Goal: Transaction & Acquisition: Book appointment/travel/reservation

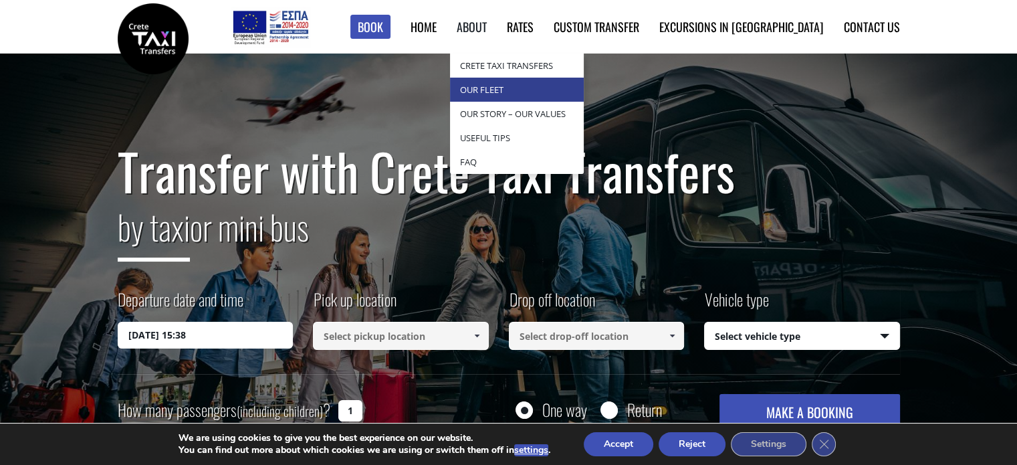
click at [552, 92] on link "Our Fleet" at bounding box center [517, 90] width 134 height 24
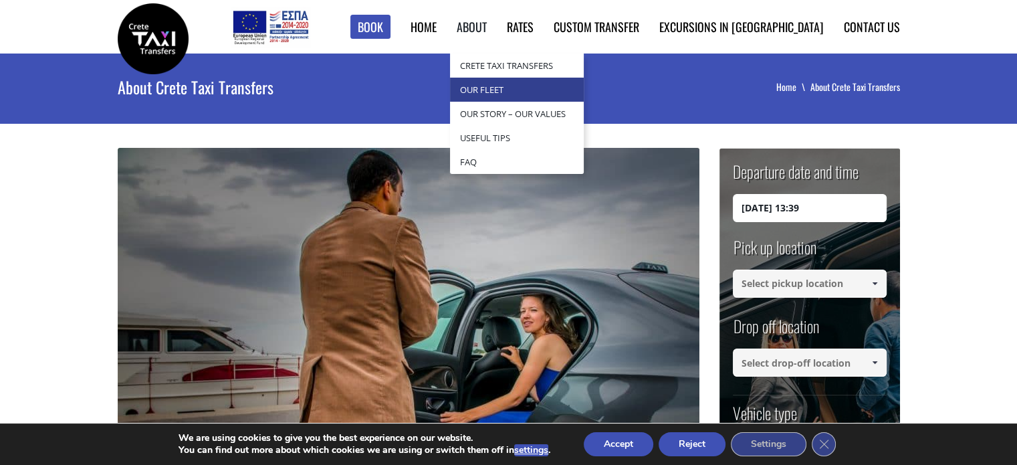
click at [547, 90] on link "Our Fleet" at bounding box center [517, 90] width 134 height 24
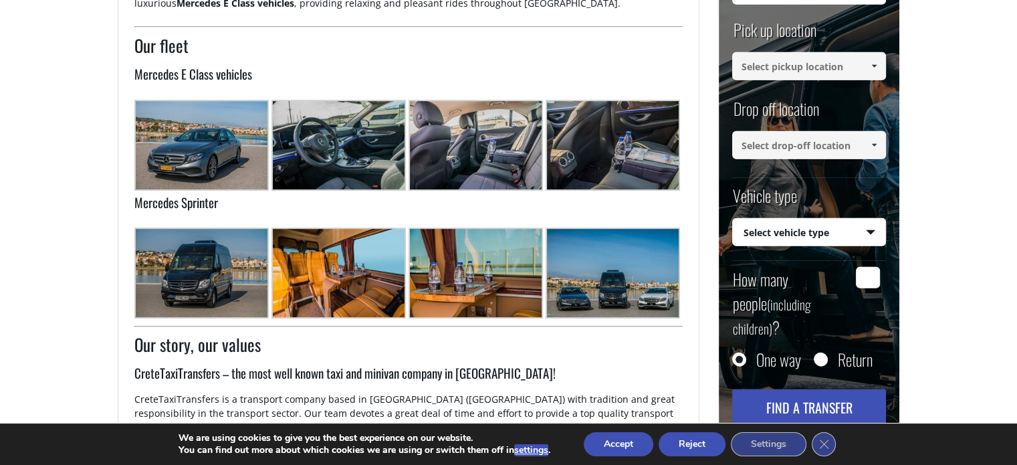
scroll to position [735, 0]
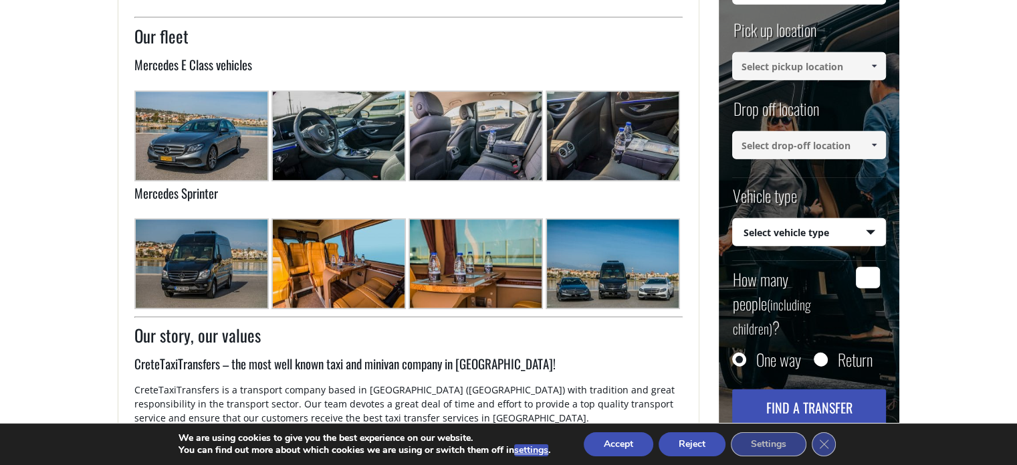
click at [305, 253] on img at bounding box center [338, 263] width 134 height 90
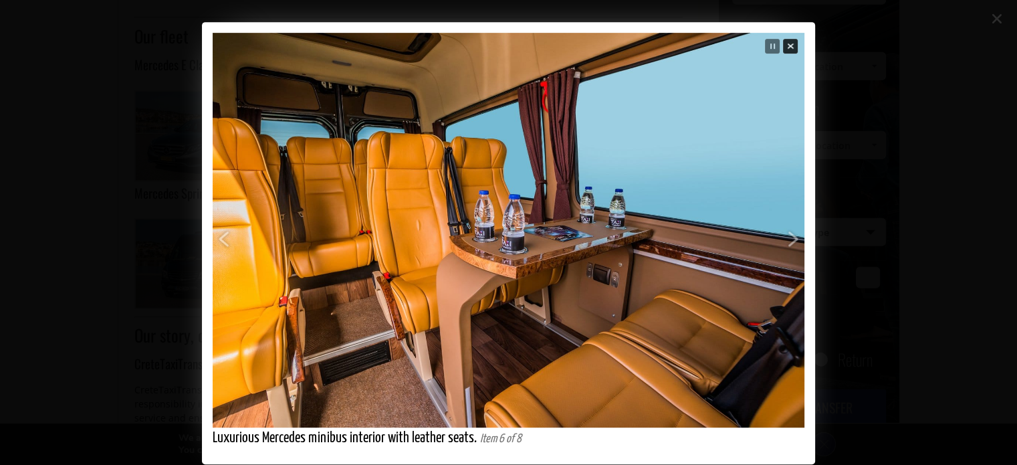
click at [787, 41] on span "Close" at bounding box center [790, 46] width 17 height 17
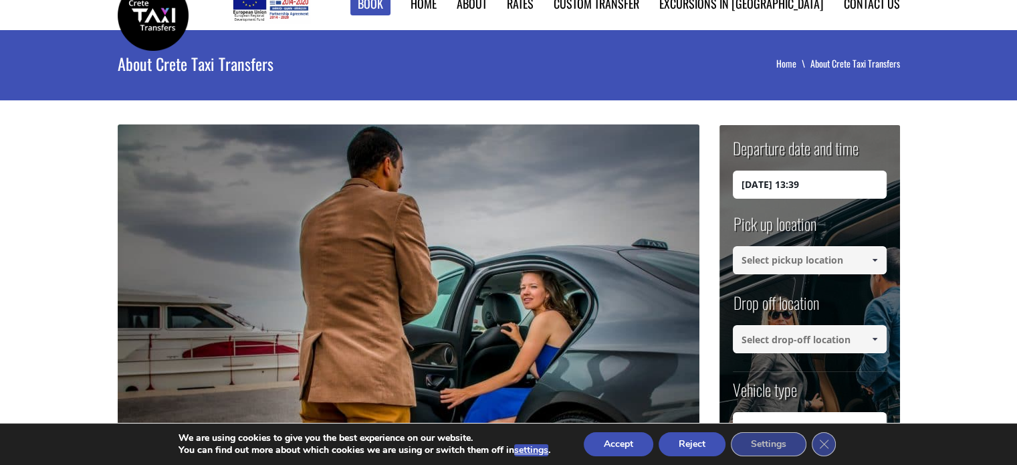
scroll to position [0, 0]
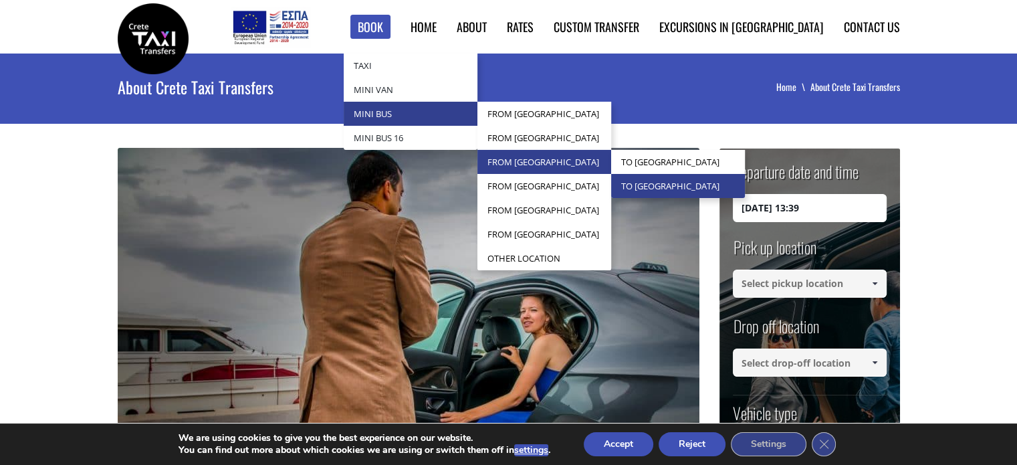
click at [722, 182] on link "to [GEOGRAPHIC_DATA]" at bounding box center [678, 186] width 134 height 24
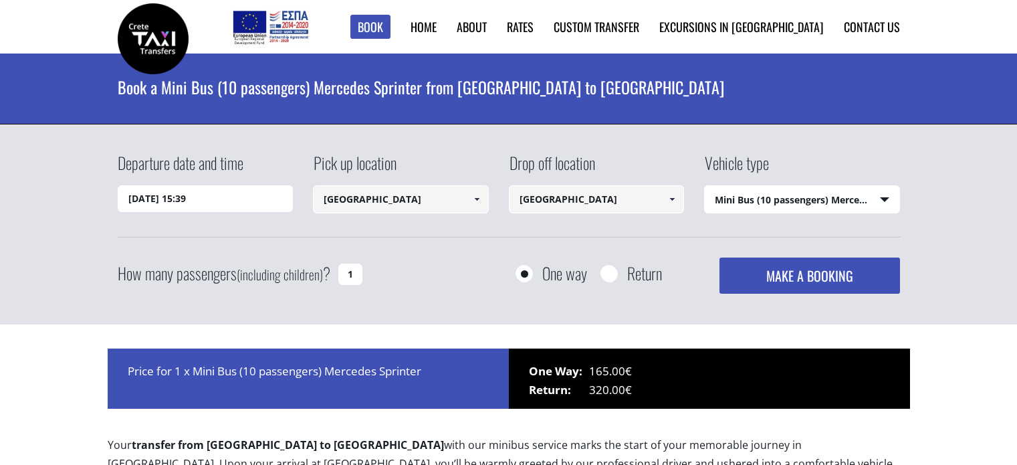
select select "542"
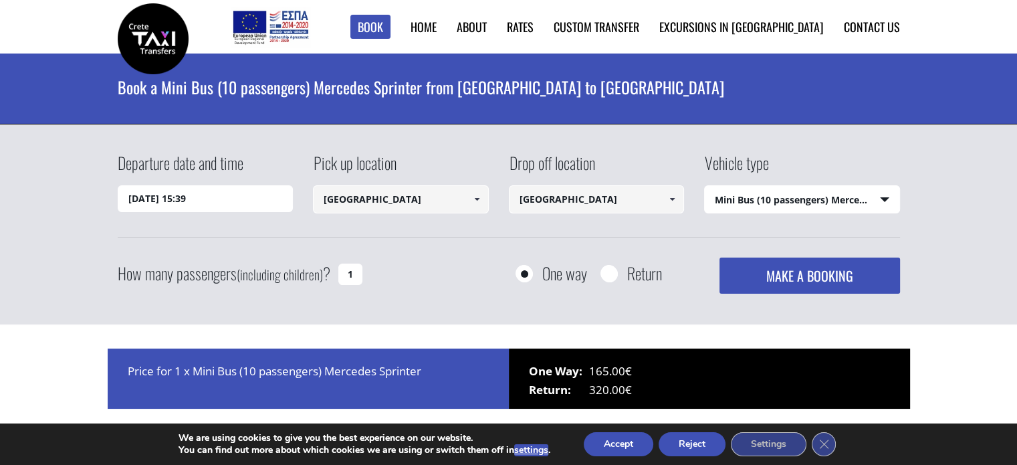
click at [197, 191] on input "15/10/2025 15:39" at bounding box center [206, 198] width 176 height 27
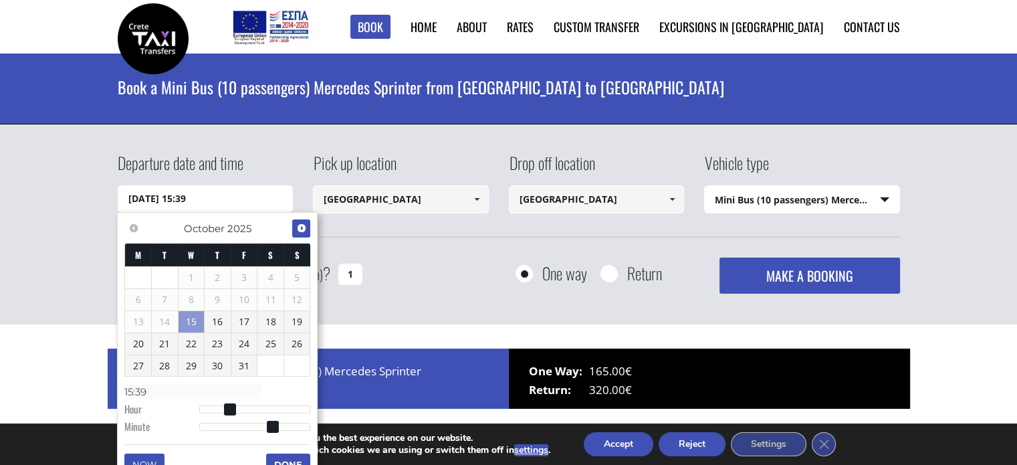
click at [300, 227] on span "Next" at bounding box center [301, 228] width 11 height 11
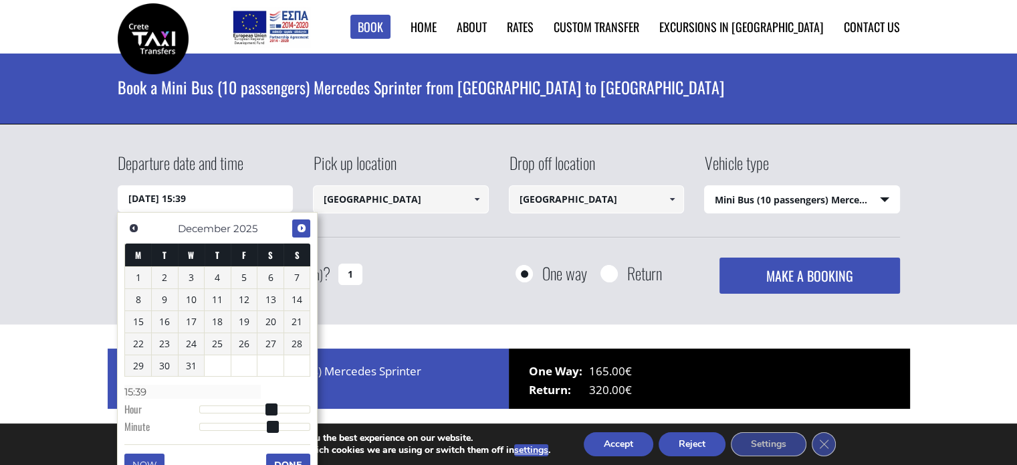
click at [300, 227] on span "Next" at bounding box center [301, 228] width 11 height 11
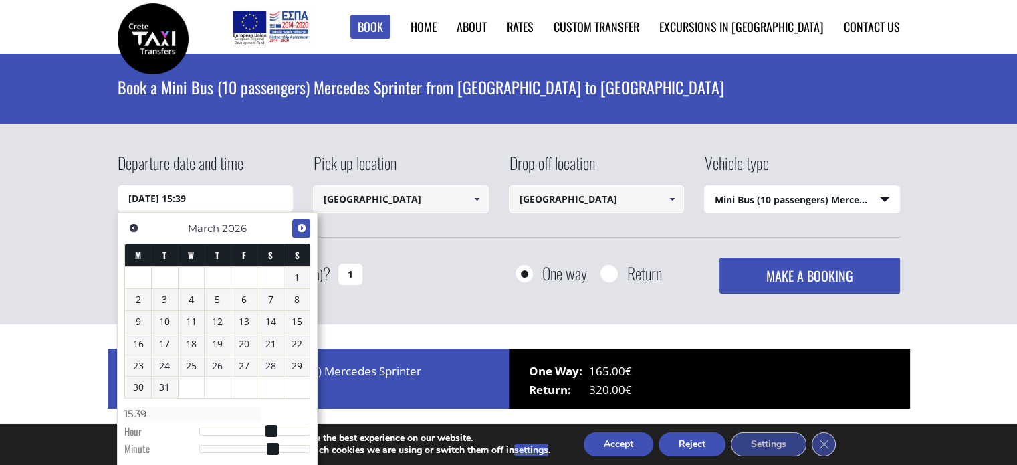
click at [300, 227] on span "Next" at bounding box center [301, 228] width 11 height 11
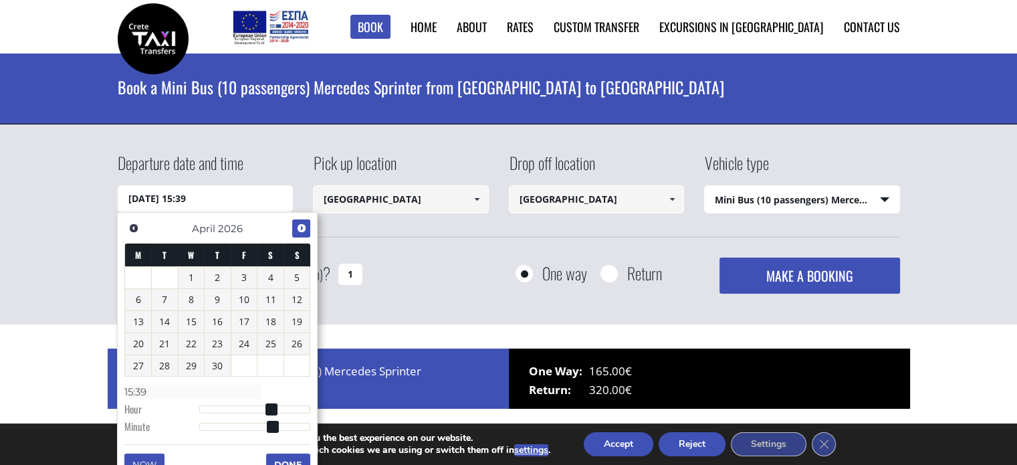
click at [300, 227] on span "Next" at bounding box center [301, 228] width 11 height 11
click at [136, 229] on span "Previous" at bounding box center [133, 228] width 11 height 11
click at [170, 358] on link "30" at bounding box center [165, 365] width 26 height 21
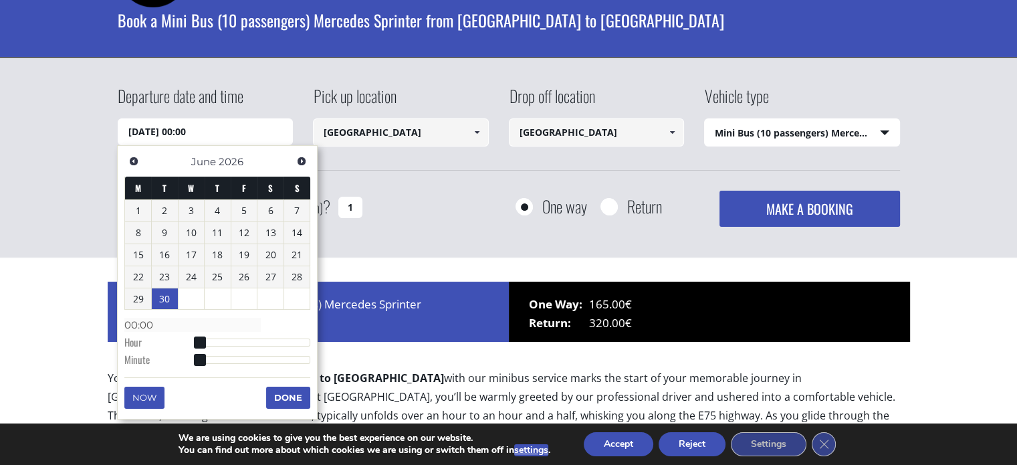
type input "30/06/2026 10:00"
type input "10:00"
click at [247, 344] on div at bounding box center [255, 342] width 112 height 8
type input "30/06/2026 09:00"
type input "09:00"
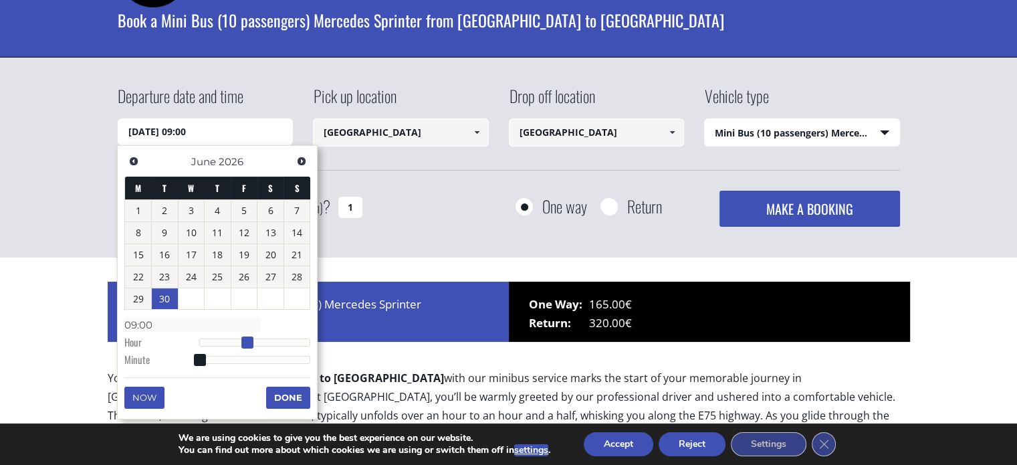
type input "30/06/2026 08:00"
type input "08:00"
type input "30/06/2026 09:00"
type input "09:00"
type input "30/06/2026 10:00"
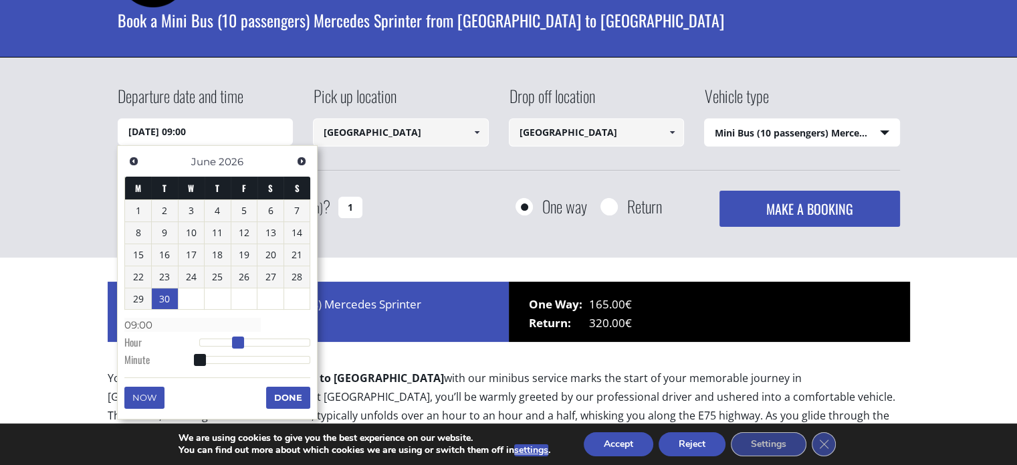
type input "10:00"
type input "30/06/2026 11:00"
type input "11:00"
click at [252, 342] on span at bounding box center [252, 342] width 12 height 12
type input "30/06/2026 11:01"
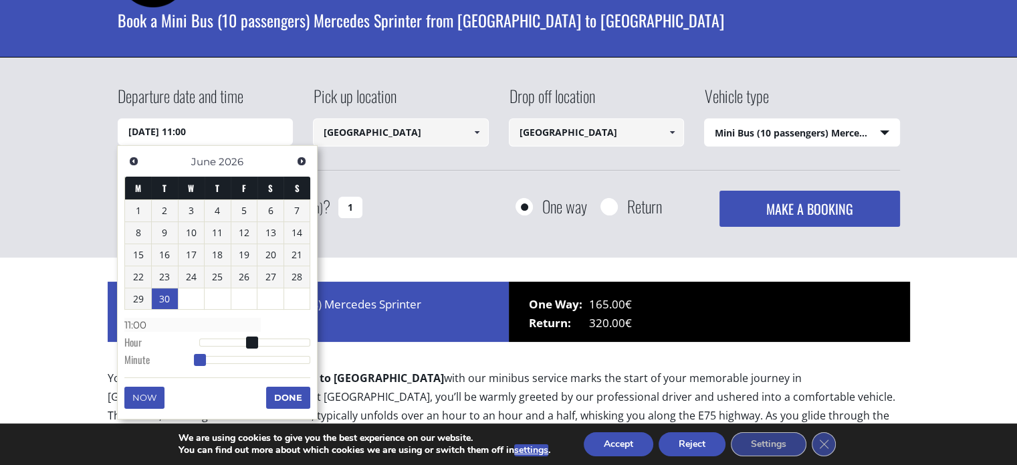
type input "11:01"
type input "30/06/2026 11:02"
type input "11:02"
type input "30/06/2026 11:04"
type input "11:04"
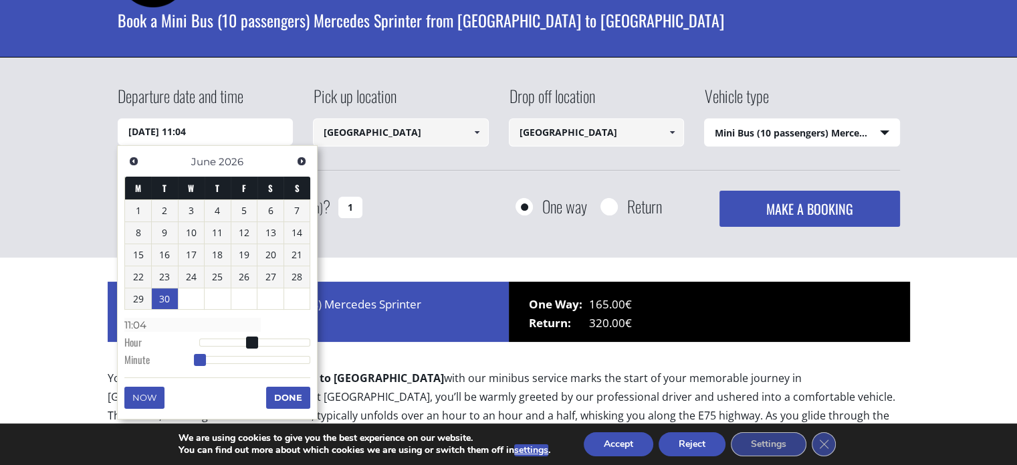
type input "30/06/2026 11:07"
type input "11:07"
type input "30/06/2026 11:09"
type input "11:09"
type input "30/06/2026 11:13"
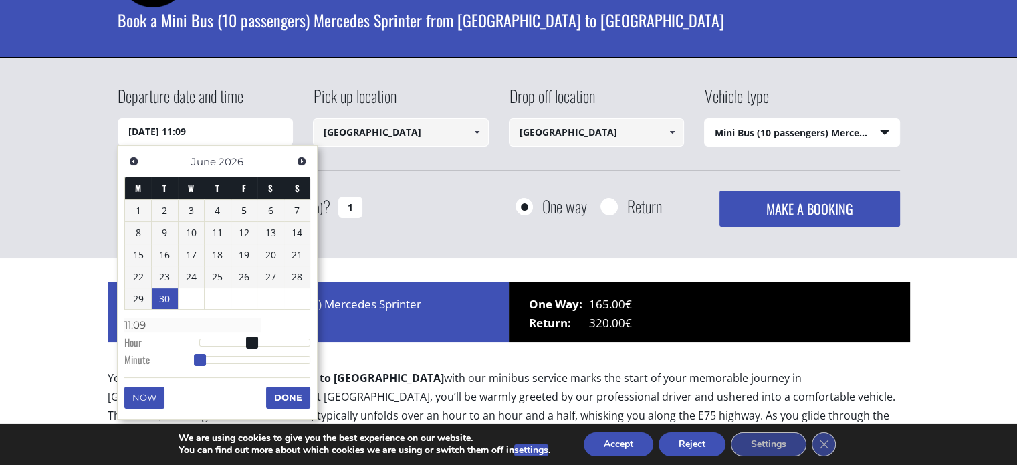
type input "11:13"
type input "30/06/2026 11:14"
type input "11:14"
type input "30/06/2026 11:15"
type input "11:15"
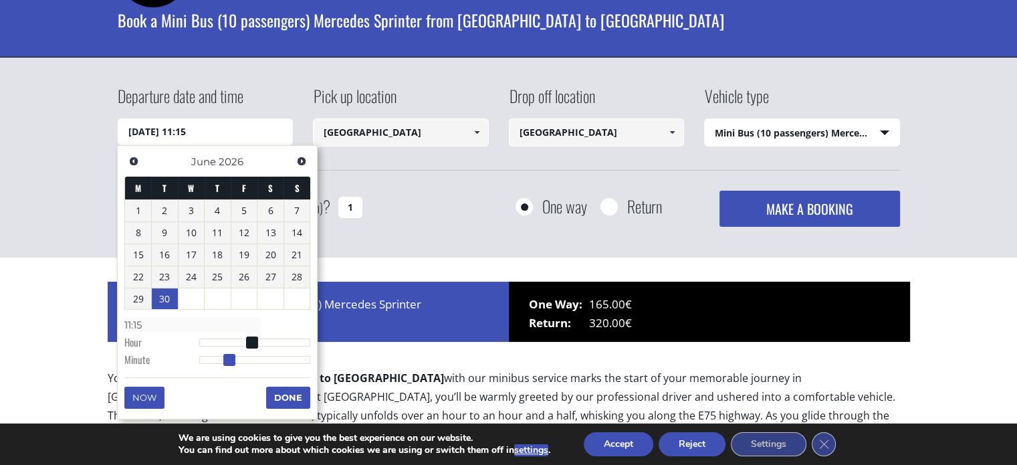
type input "30/06/2026 11:16"
type input "11:16"
type input "30/06/2026 11:17"
type input "11:17"
type input "30/06/2026 11:18"
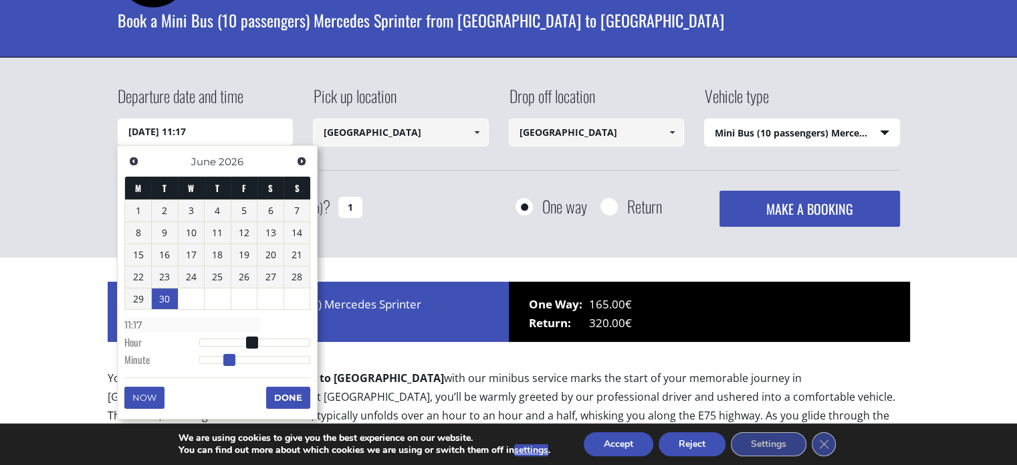
type input "11:18"
type input "30/06/2026 11:19"
type input "11:19"
drag, startPoint x: 202, startPoint y: 360, endPoint x: 237, endPoint y: 360, distance: 34.8
click at [237, 360] on span at bounding box center [235, 360] width 12 height 12
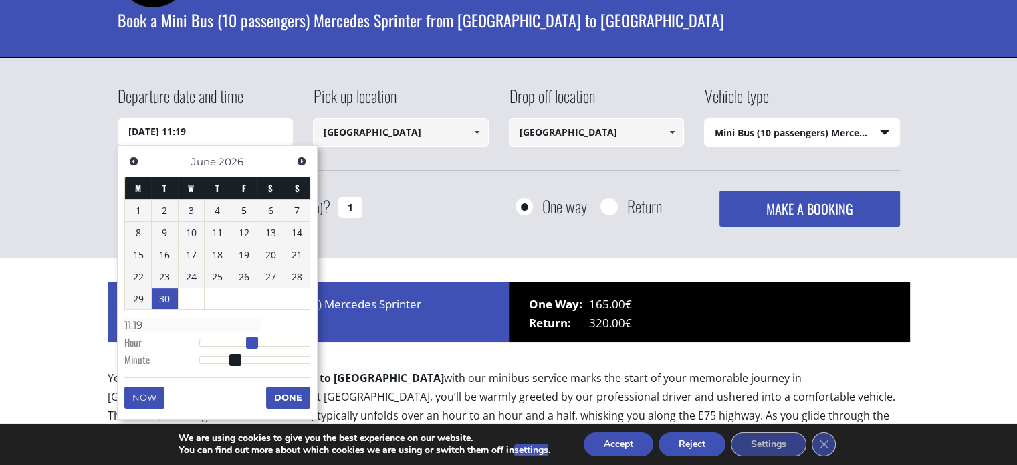
type input "30/06/2026 10:19"
type input "10:19"
click at [243, 340] on span at bounding box center [247, 342] width 12 height 12
type input "30/06/2026 10:20"
type input "10:20"
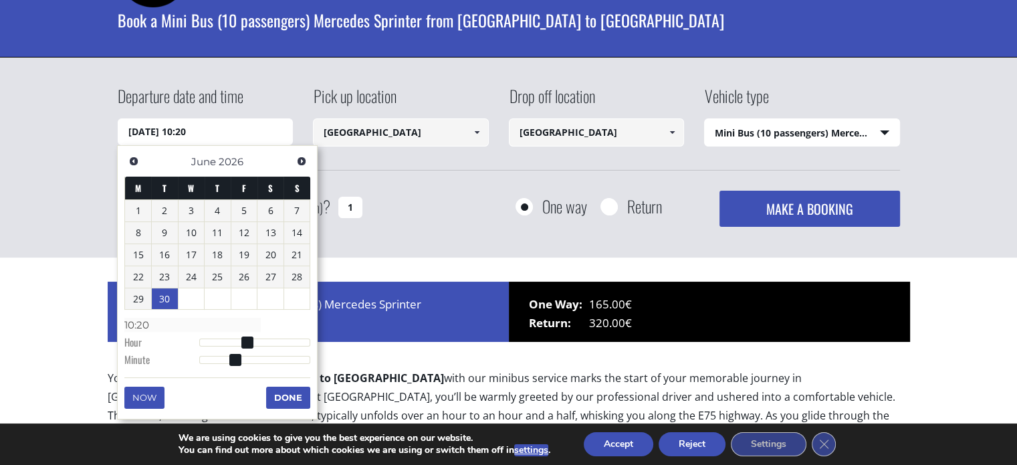
type input "30/06/2026 10:21"
type input "10:21"
type input "30/06/2026 10:23"
type input "10:23"
type input "30/06/2026 10:24"
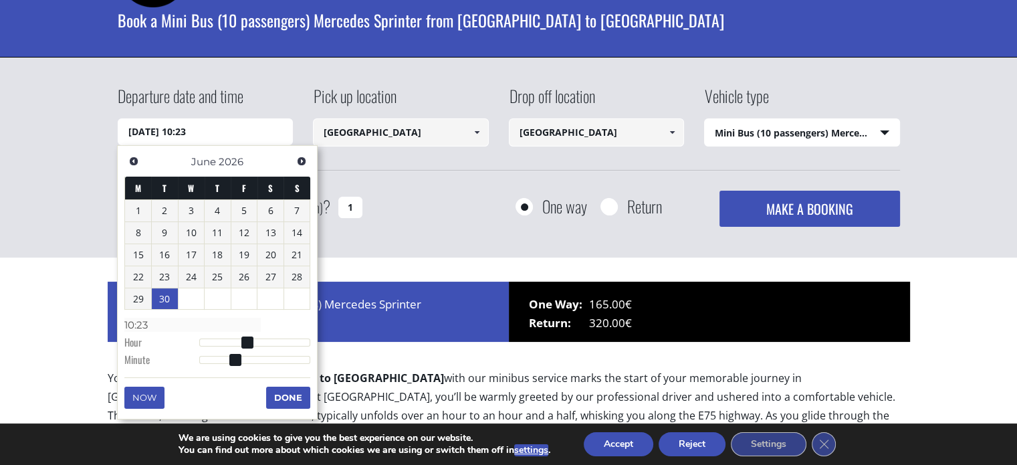
type input "10:24"
type input "30/06/2026 10:25"
type input "10:25"
type input "30/06/2026 10:26"
type input "10:26"
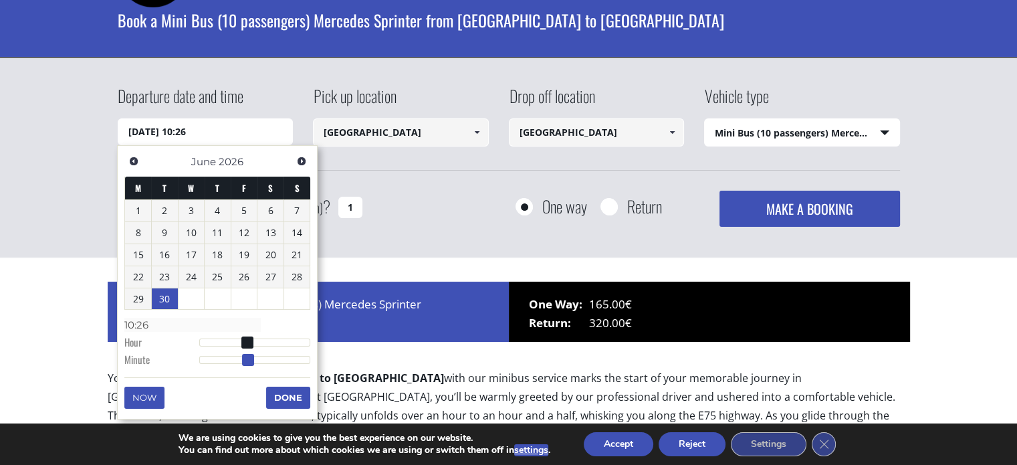
type input "30/06/2026 10:27"
type input "10:27"
type input "30/06/2026 10:28"
type input "10:28"
type input "30/06/2026 10:29"
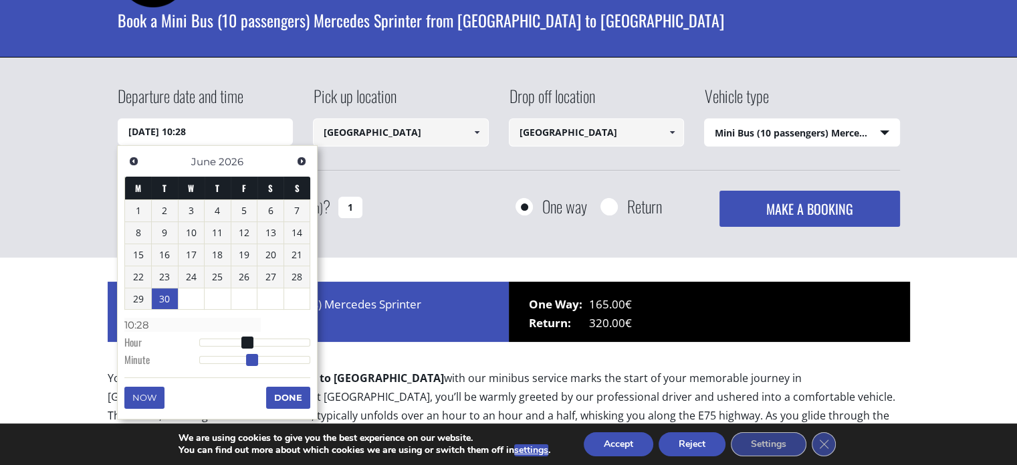
type input "10:29"
type input "30/06/2026 10:30"
type input "10:30"
type input "30/06/2026 10:31"
type input "10:31"
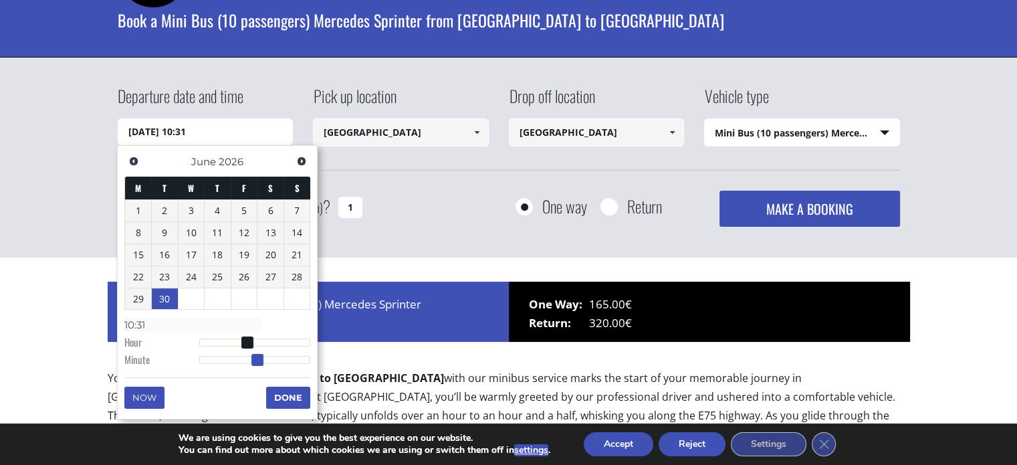
type input "30/06/2026 10:30"
type input "10:30"
drag, startPoint x: 231, startPoint y: 359, endPoint x: 253, endPoint y: 359, distance: 21.4
click at [253, 359] on span at bounding box center [255, 360] width 12 height 12
click at [271, 394] on button "Done" at bounding box center [288, 396] width 44 height 21
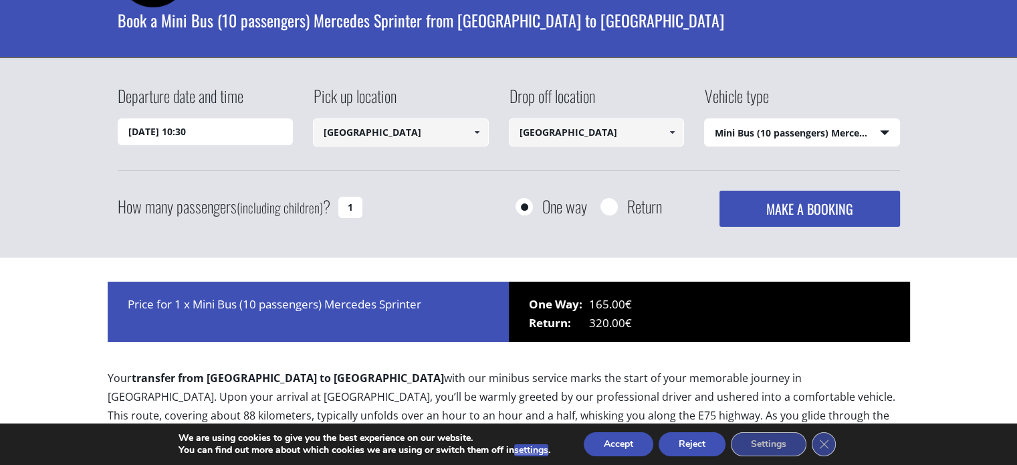
drag, startPoint x: 345, startPoint y: 205, endPoint x: 356, endPoint y: 205, distance: 10.7
click at [356, 205] on input "1" at bounding box center [350, 207] width 24 height 21
type input "7"
click at [787, 211] on button "MAKE A BOOKING" at bounding box center [809, 209] width 180 height 36
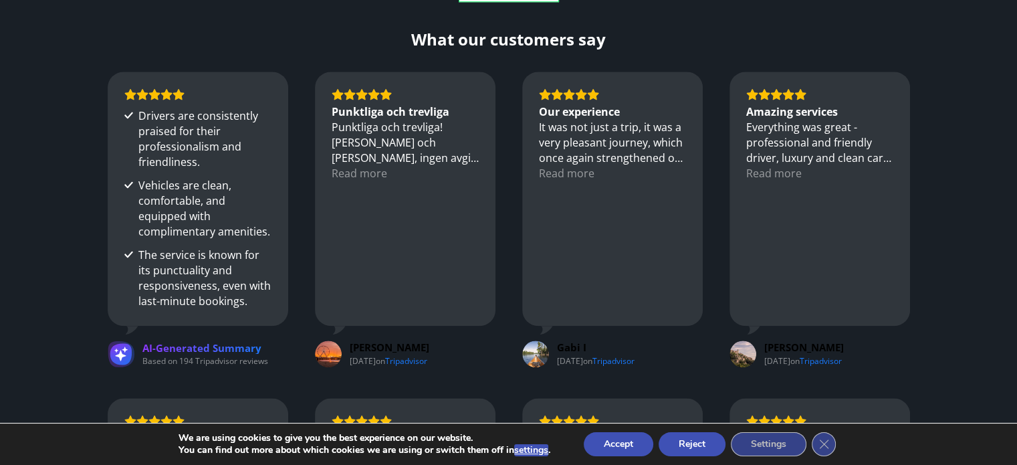
scroll to position [1780, 0]
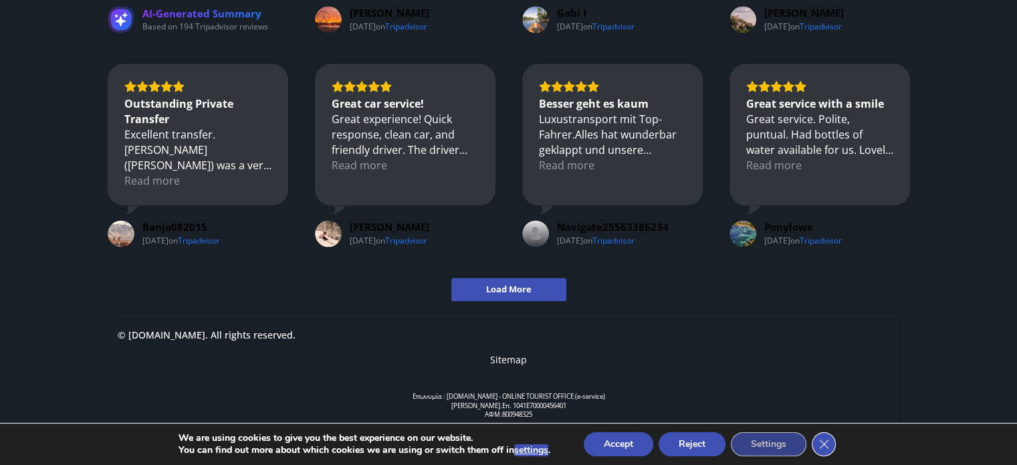
click at [818, 443] on icon "Close GDPR Cookie Banner" at bounding box center [823, 443] width 24 height 20
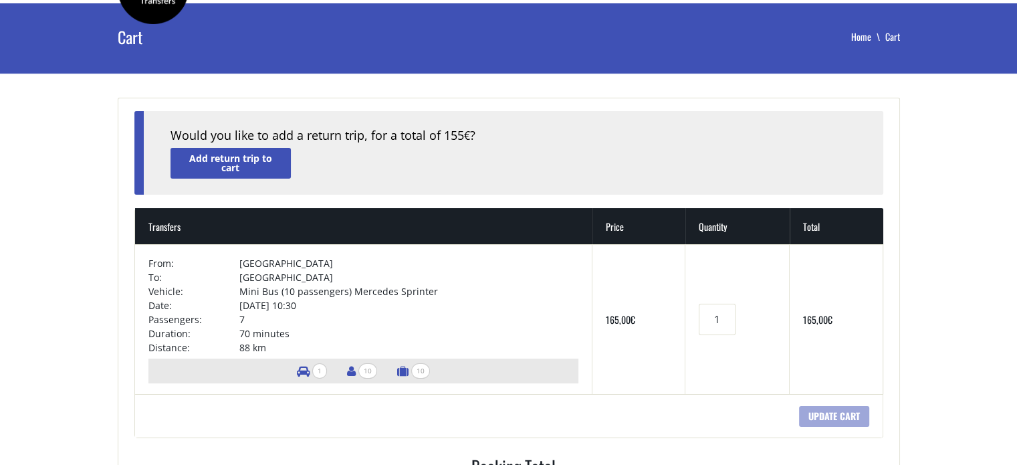
scroll to position [0, 0]
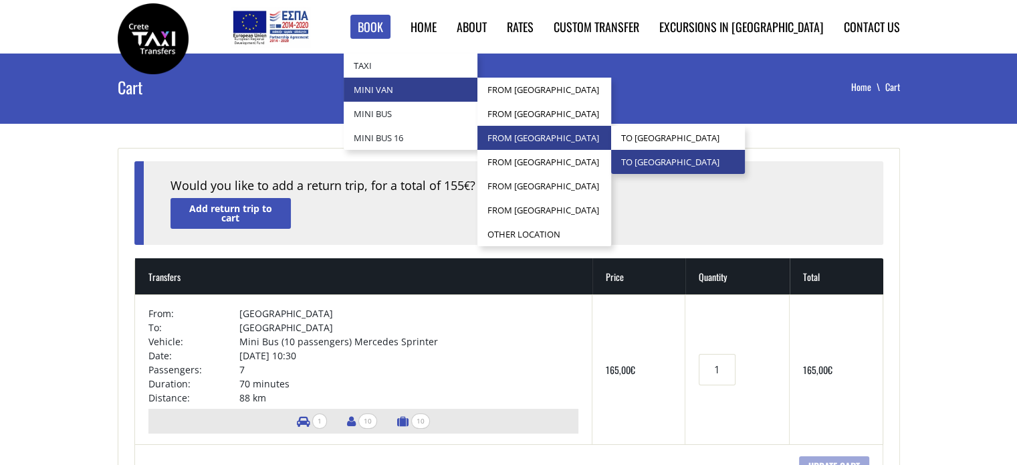
click at [731, 153] on link "to [GEOGRAPHIC_DATA]" at bounding box center [678, 162] width 134 height 24
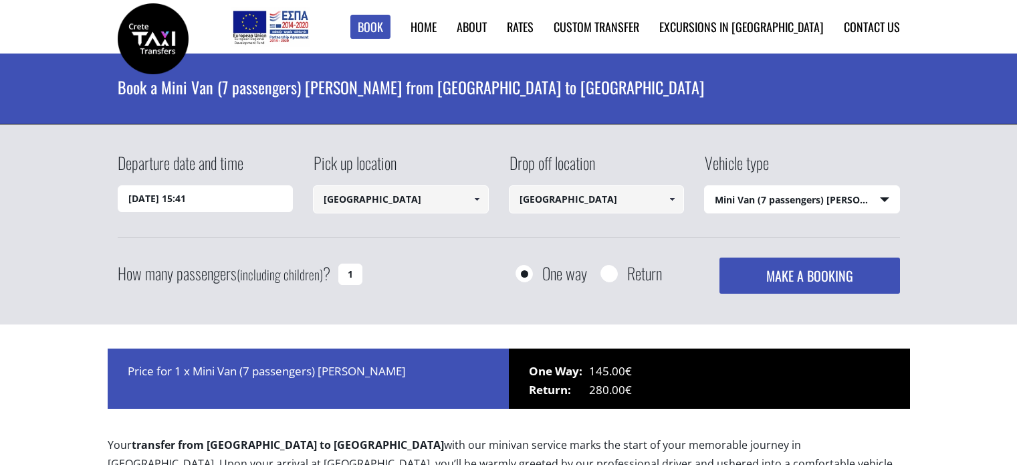
select select "541"
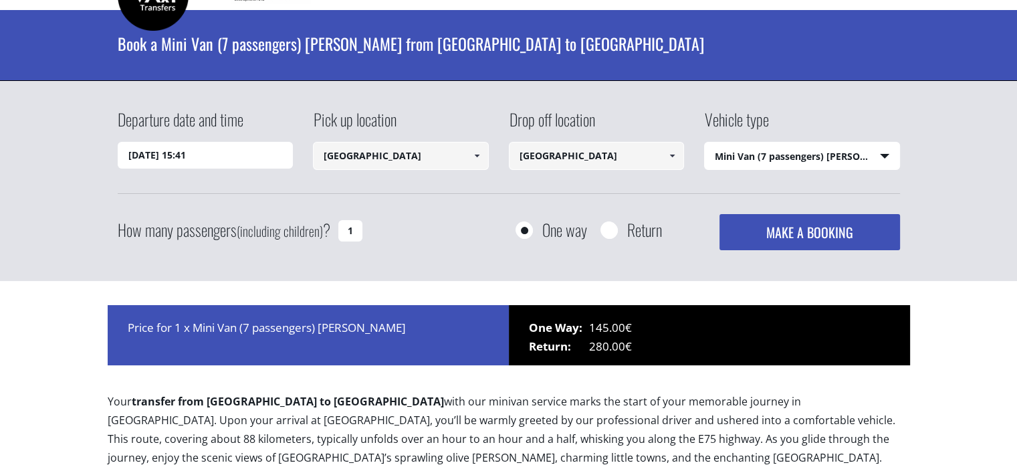
scroll to position [67, 0]
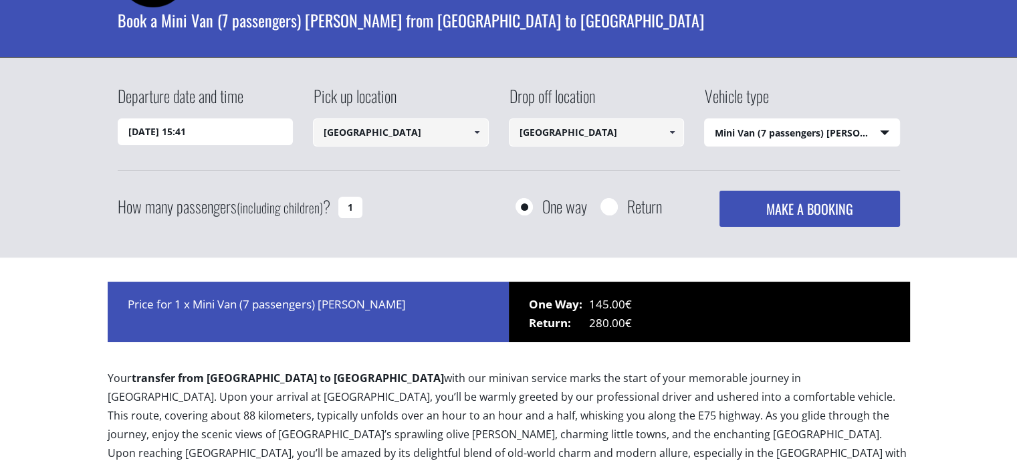
drag, startPoint x: 356, startPoint y: 208, endPoint x: 342, endPoint y: 206, distance: 13.5
click at [342, 206] on input "1" at bounding box center [350, 207] width 24 height 21
type input "7"
click at [422, 196] on div "How many passengers (including children) ? 7 One way Return MAKE A BOOKING Plea…" at bounding box center [509, 209] width 782 height 36
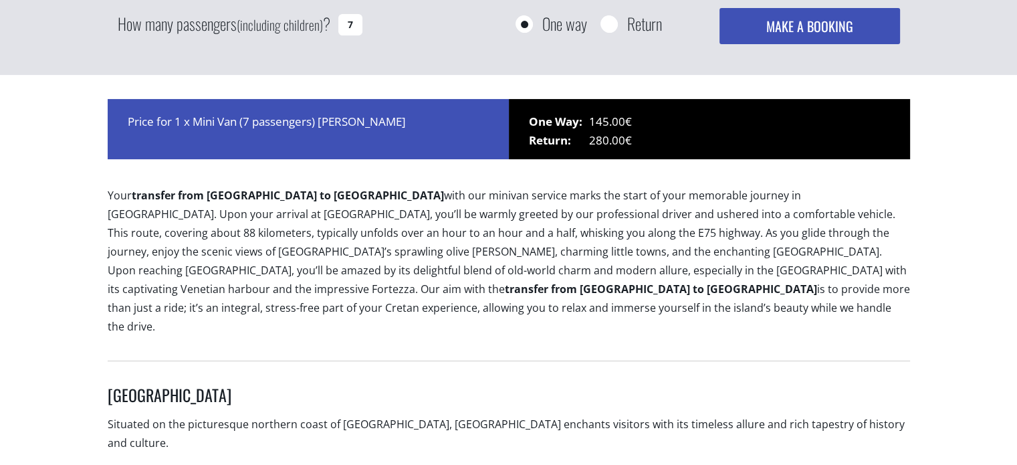
scroll to position [0, 0]
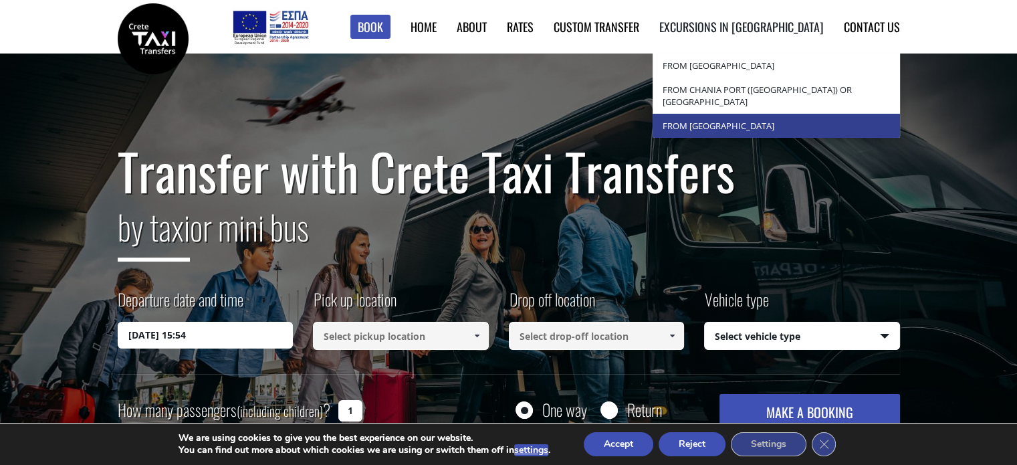
click at [778, 120] on link "from [GEOGRAPHIC_DATA]" at bounding box center [775, 126] width 247 height 24
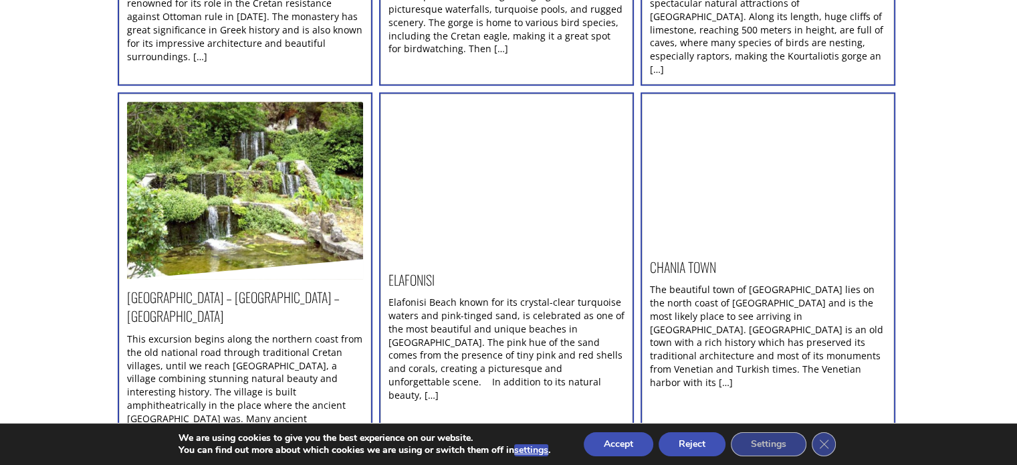
scroll to position [869, 0]
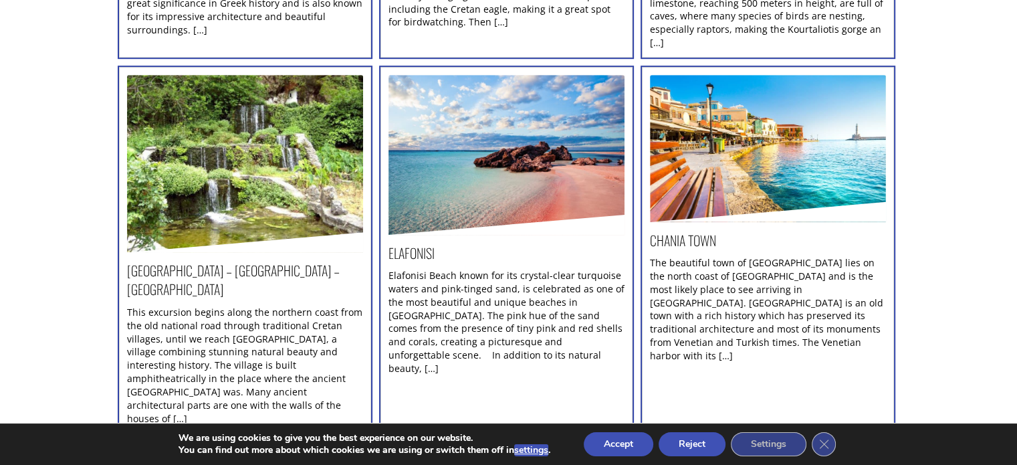
click at [496, 148] on img at bounding box center [506, 155] width 236 height 160
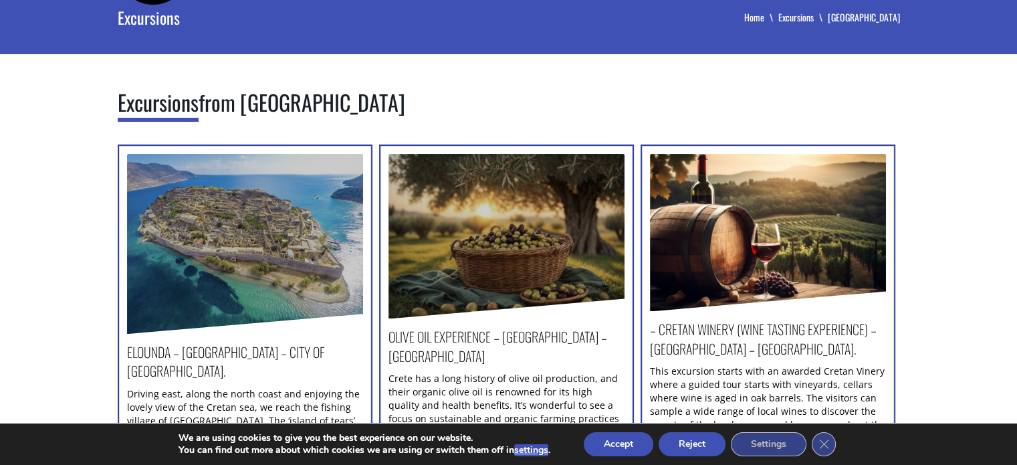
scroll to position [0, 0]
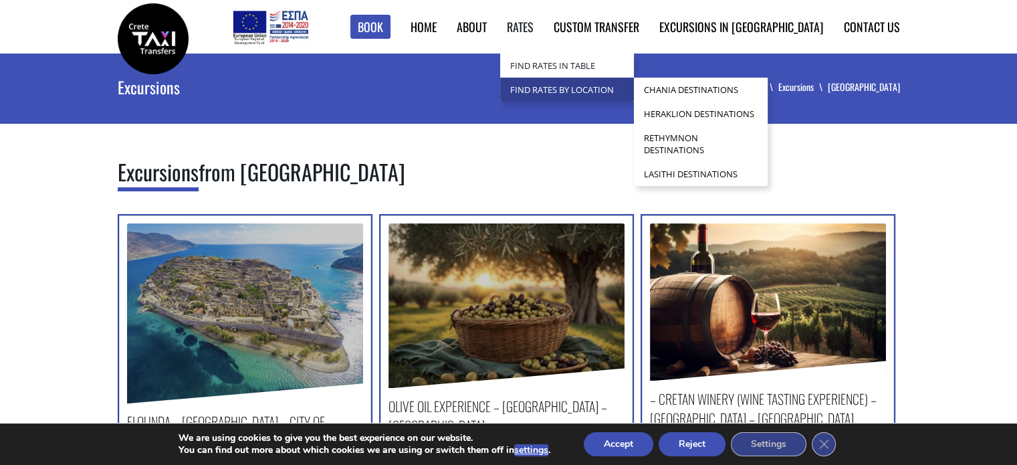
click at [588, 85] on link "Find Rates by Location" at bounding box center [567, 90] width 134 height 24
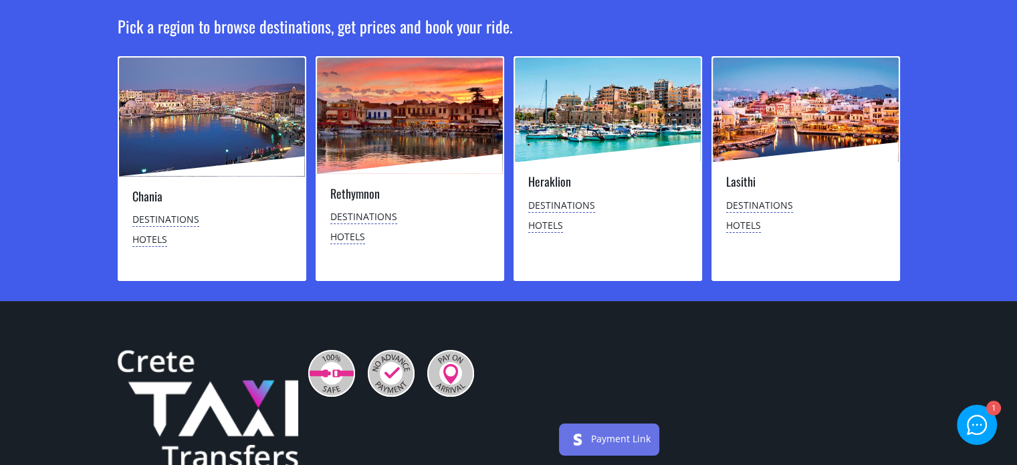
scroll to position [134, 0]
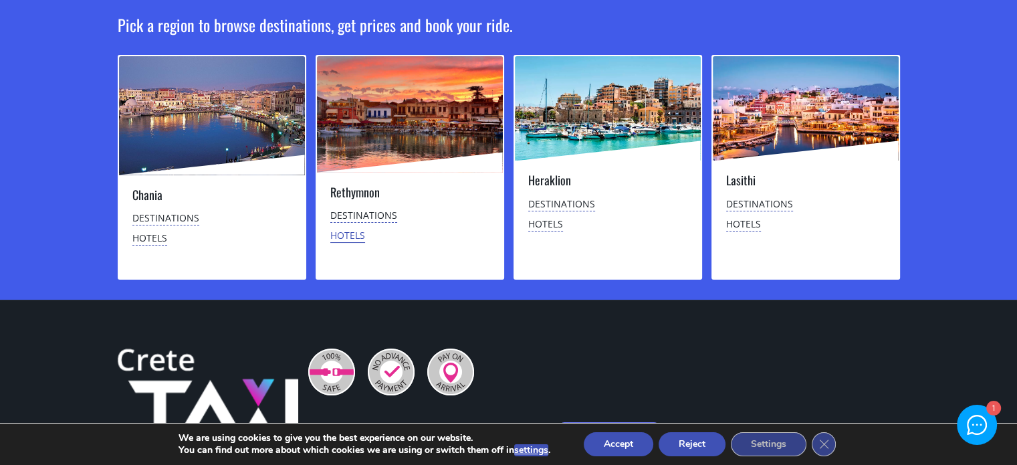
click at [350, 236] on link "Hotels" at bounding box center [347, 236] width 35 height 14
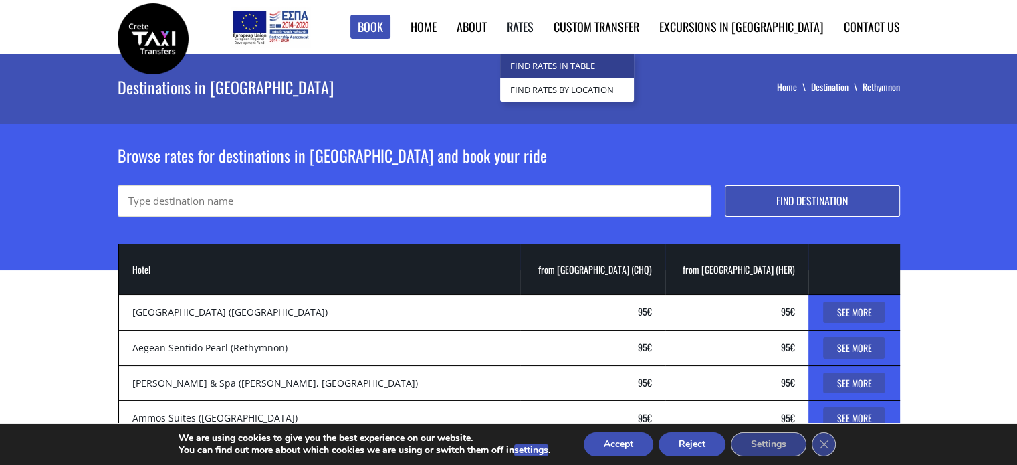
click at [593, 62] on link "Find Rates in Table" at bounding box center [567, 65] width 134 height 24
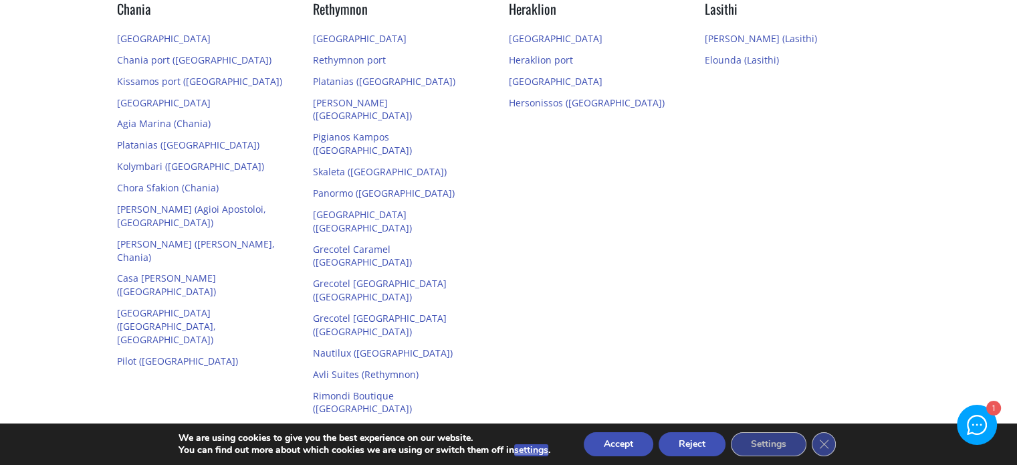
scroll to position [334, 0]
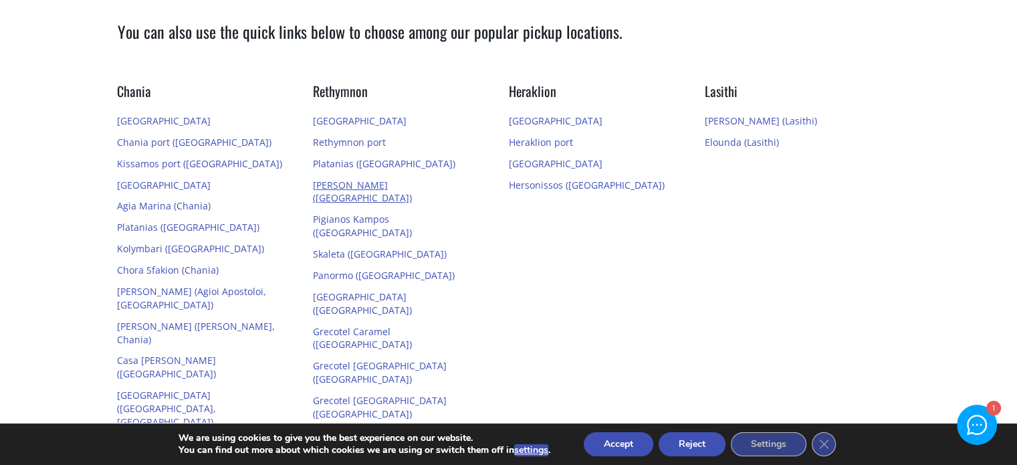
click at [412, 185] on link "[PERSON_NAME] ([GEOGRAPHIC_DATA])" at bounding box center [362, 191] width 99 height 26
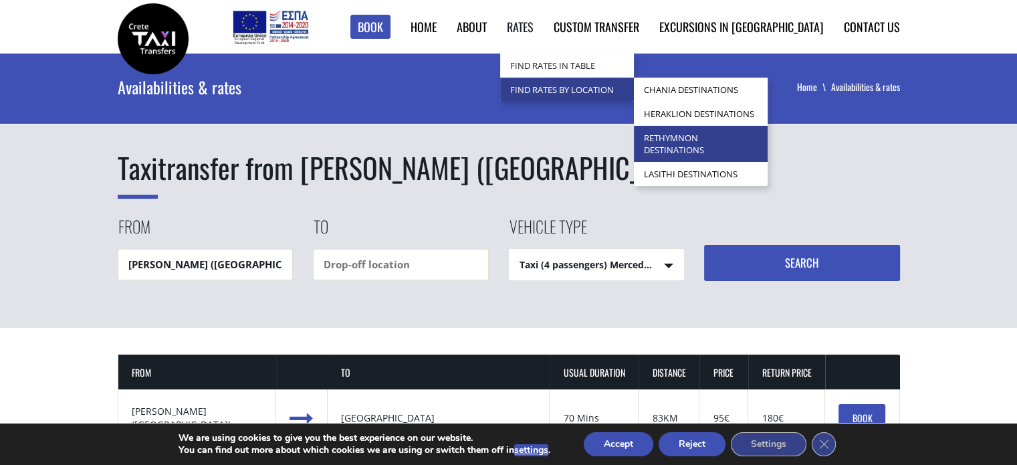
click at [767, 138] on link "Rethymnon Destinations" at bounding box center [701, 144] width 134 height 36
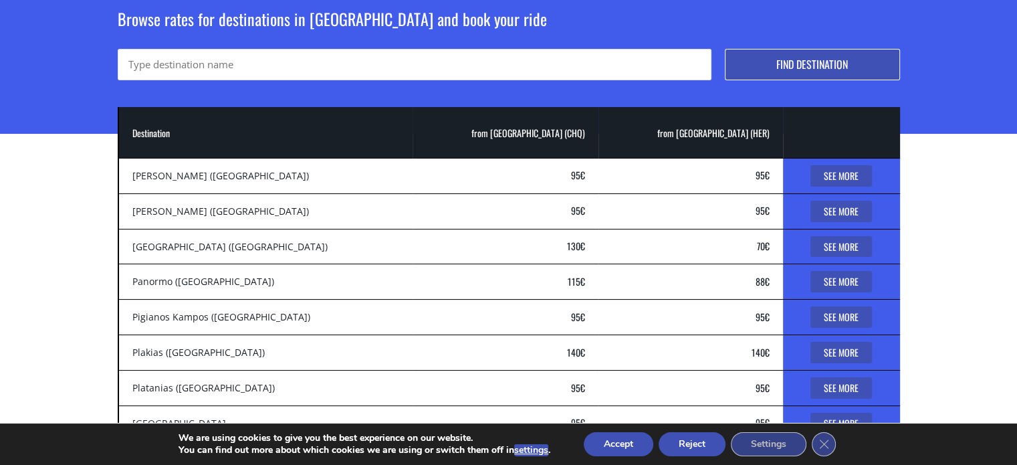
scroll to position [134, 0]
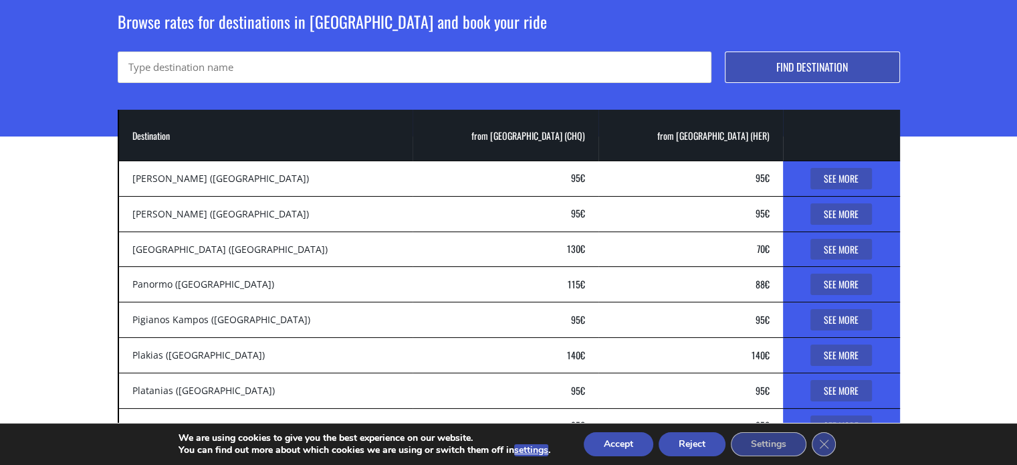
click at [826, 207] on link "See More" at bounding box center [840, 213] width 61 height 21
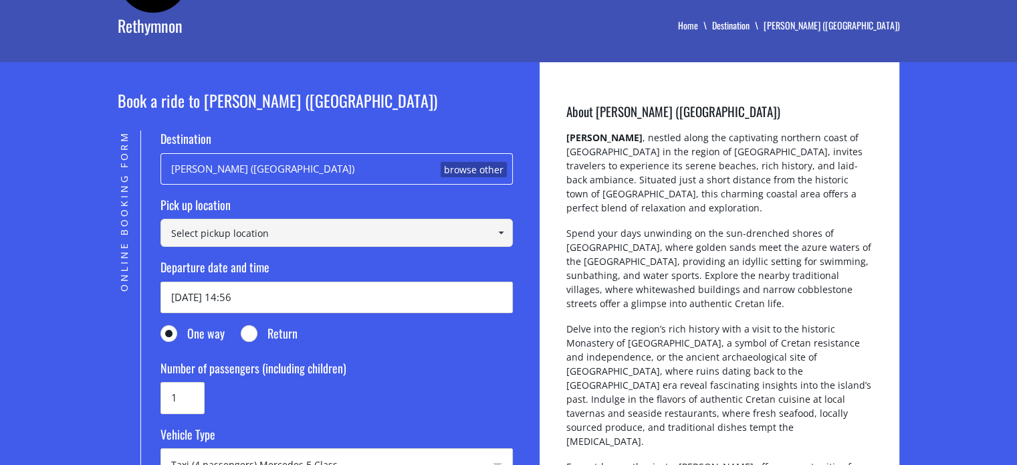
scroll to position [134, 0]
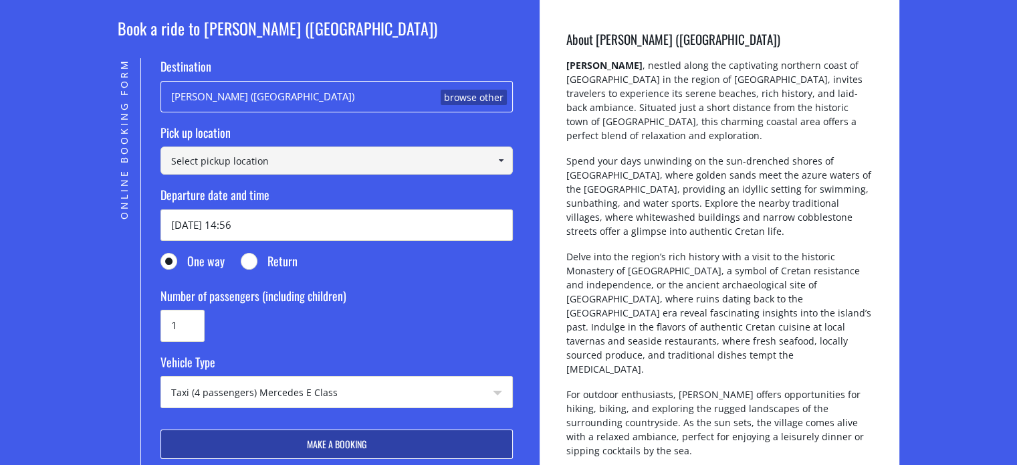
click at [374, 163] on input at bounding box center [336, 160] width 352 height 28
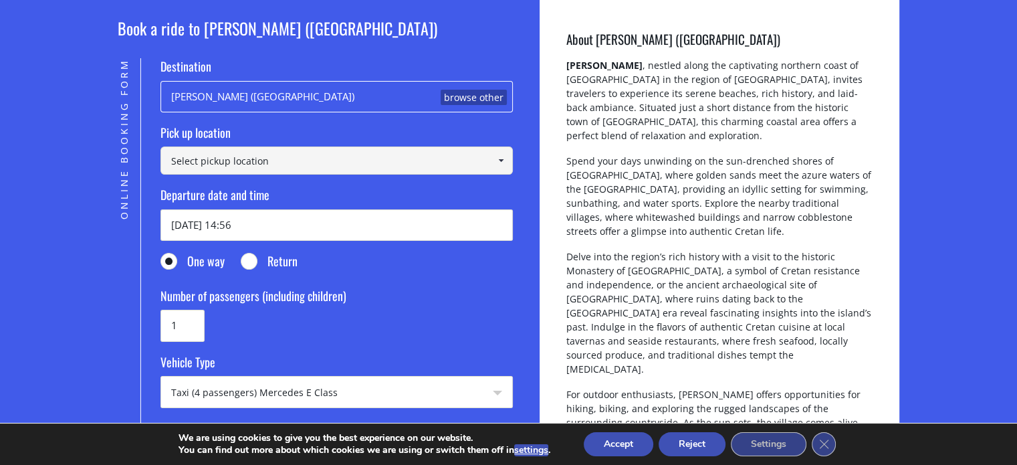
click at [509, 158] on link at bounding box center [501, 160] width 22 height 28
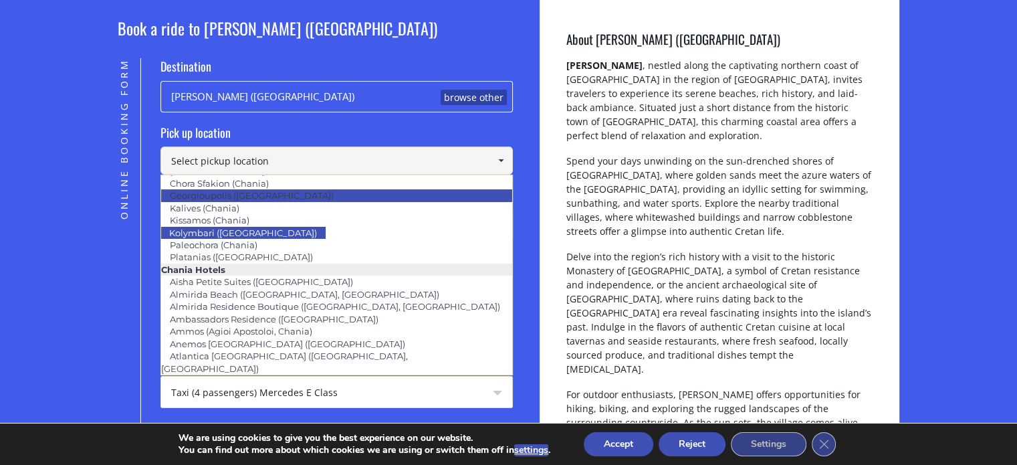
scroll to position [0, 0]
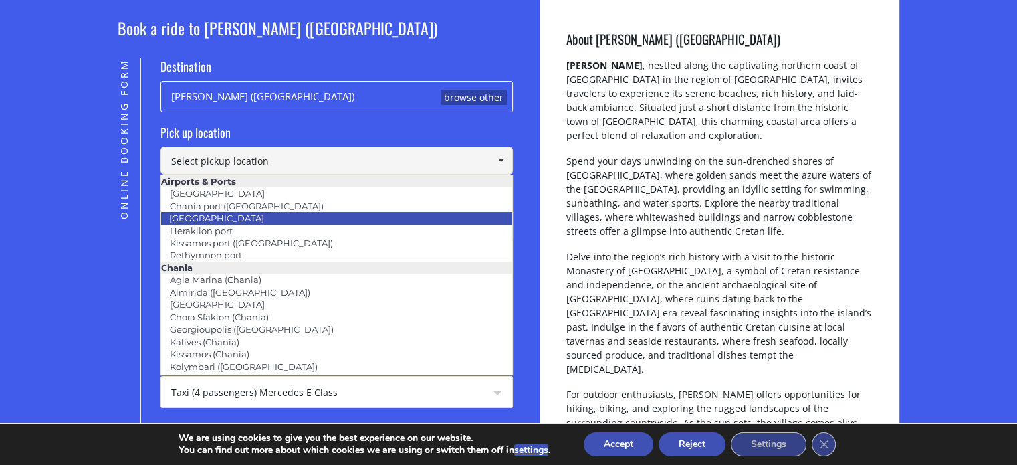
click at [424, 215] on li "[GEOGRAPHIC_DATA]" at bounding box center [336, 218] width 351 height 12
type input "[GEOGRAPHIC_DATA]"
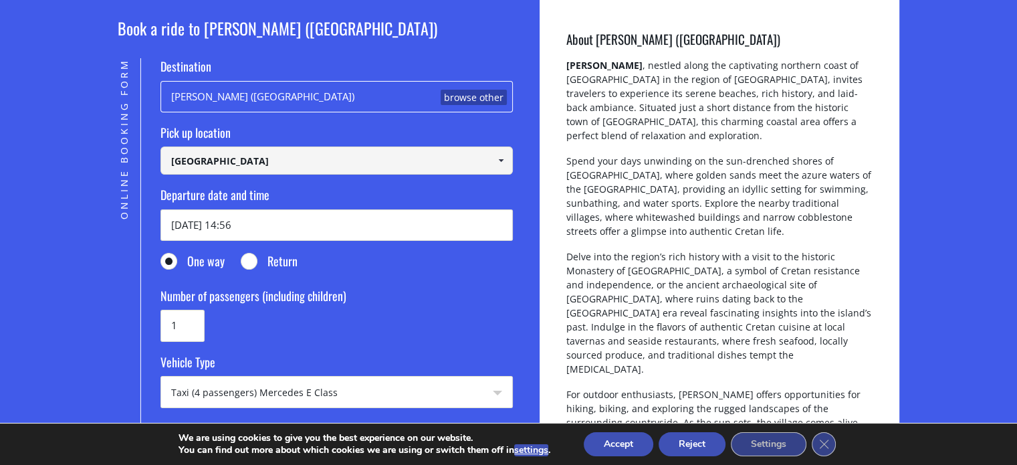
click at [338, 126] on label "Pick up location" at bounding box center [336, 135] width 352 height 23
click at [0, 0] on select "Select pickup location [GEOGRAPHIC_DATA] [GEOGRAPHIC_DATA] ([GEOGRAPHIC_DATA]) …" at bounding box center [0, 0] width 0 height 0
click at [357, 224] on input "[DATE] 14:56" at bounding box center [336, 224] width 352 height 31
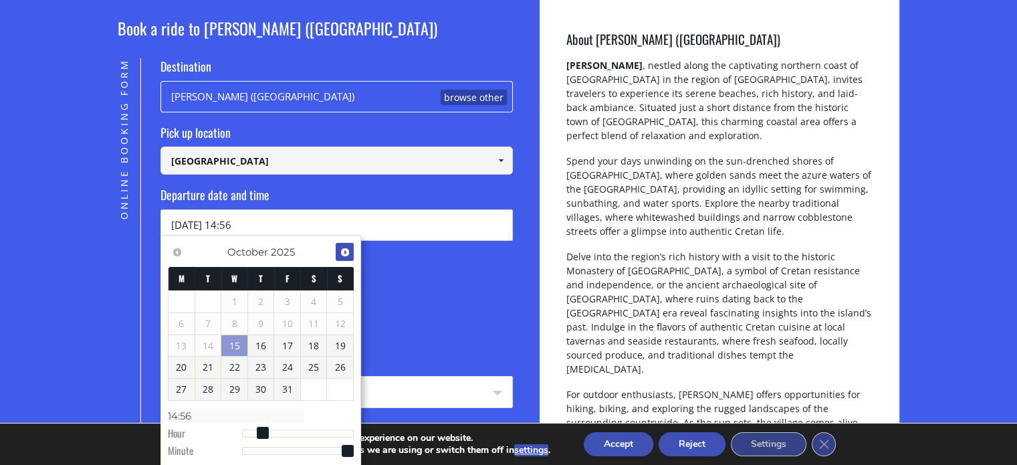
click at [340, 249] on span "Next" at bounding box center [345, 252] width 11 height 11
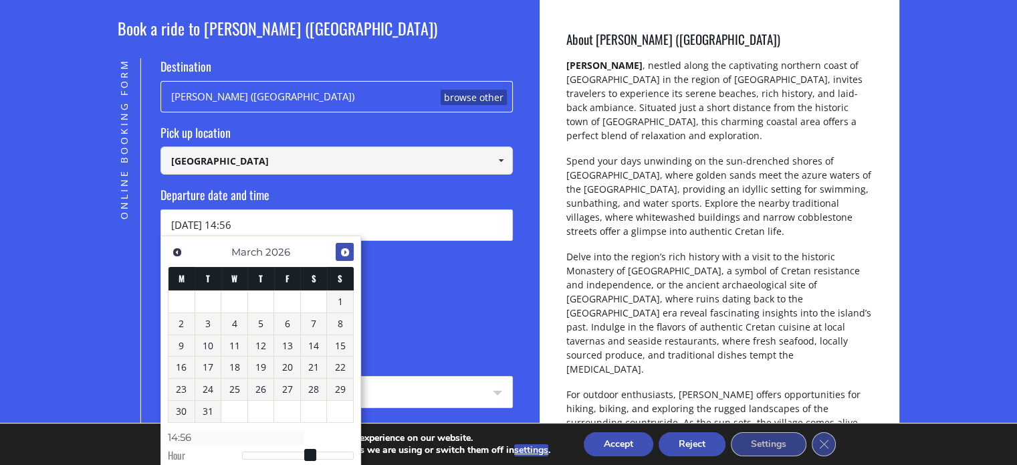
click at [340, 249] on span "Next" at bounding box center [345, 252] width 11 height 11
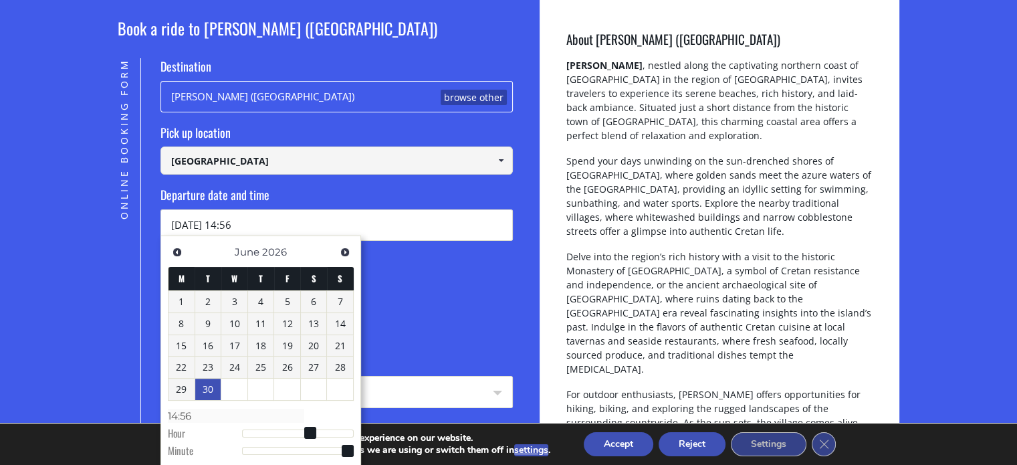
click at [206, 394] on link "30" at bounding box center [208, 388] width 26 height 21
type input "[DATE] 14:56"
click at [418, 306] on label "Number of passengers (including children)" at bounding box center [336, 298] width 352 height 23
click at [205, 309] on input "1" at bounding box center [182, 324] width 44 height 31
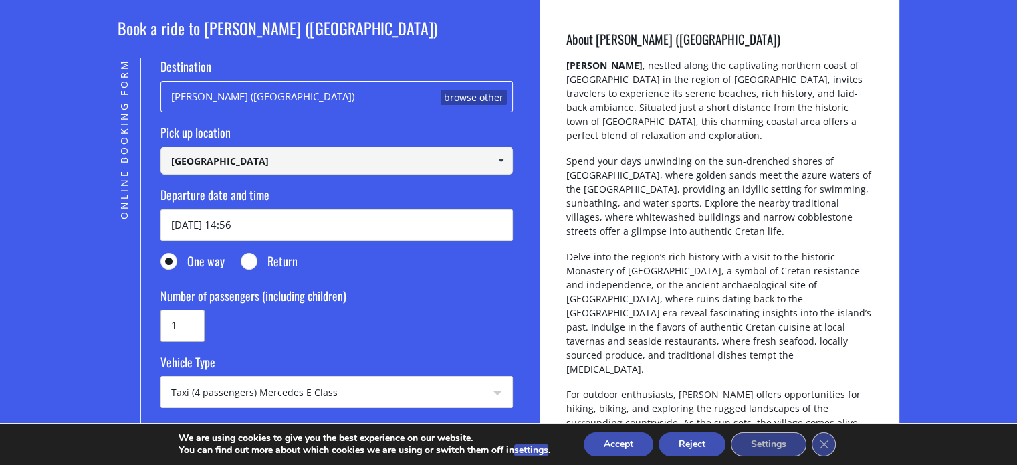
drag, startPoint x: 182, startPoint y: 319, endPoint x: 167, endPoint y: 319, distance: 15.4
click at [174, 319] on input "1" at bounding box center [182, 324] width 44 height 31
type input "7"
click at [372, 310] on fieldset "Number of passengers (including children) 7" at bounding box center [336, 314] width 352 height 54
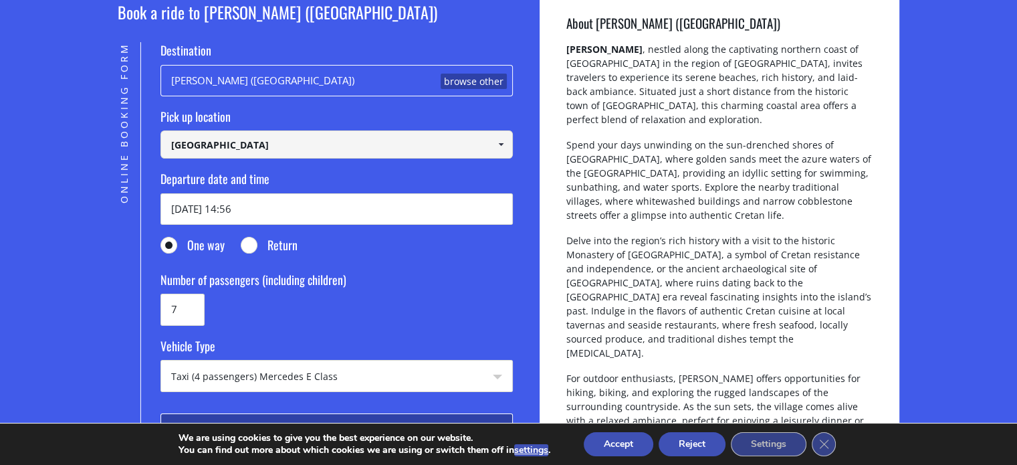
scroll to position [267, 0]
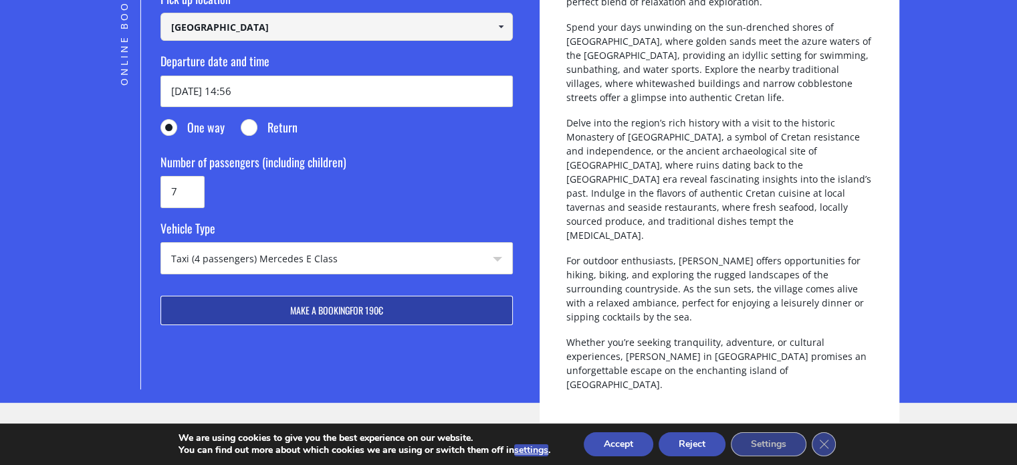
click at [383, 262] on select "Taxi (4 passengers) Mercedes E Class Mini Van (7 passengers) Mercedes Vito Mini…" at bounding box center [336, 259] width 351 height 32
select select "541"
click at [161, 243] on select "Taxi (4 passengers) Mercedes E Class Mini Van (7 passengers) Mercedes Vito Mini…" at bounding box center [336, 259] width 351 height 32
click at [524, 285] on div "Book a ride to [PERSON_NAME] ([GEOGRAPHIC_DATA]) Online Booking Form Destinatio…" at bounding box center [329, 142] width 422 height 573
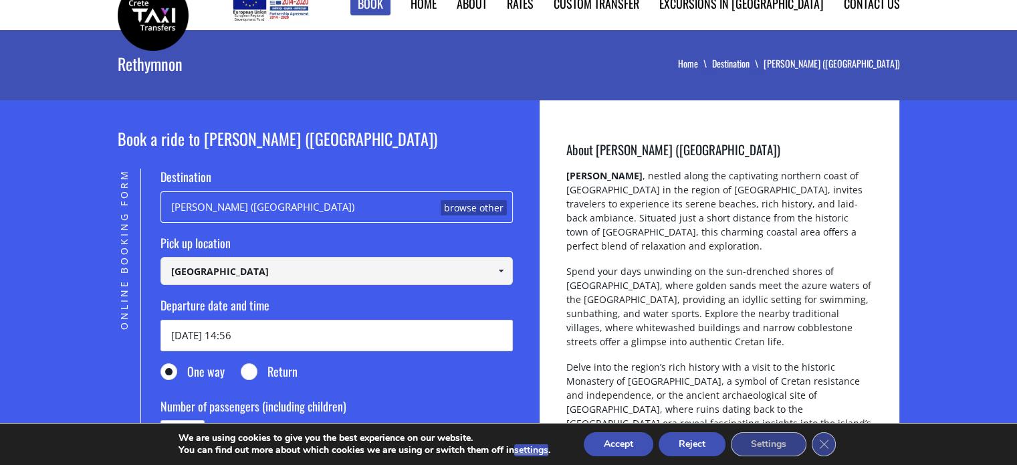
scroll to position [0, 0]
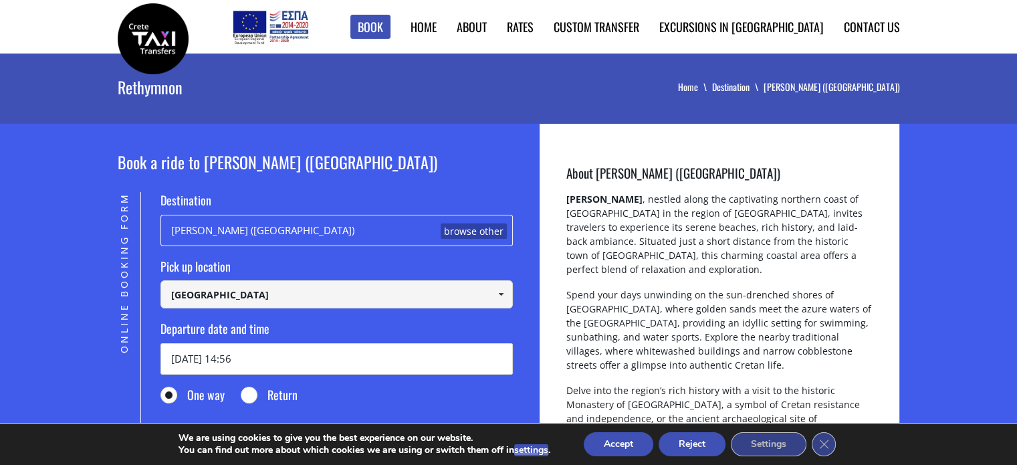
click at [457, 113] on div "Rethymnon Home Destination [PERSON_NAME] ([GEOGRAPHIC_DATA])" at bounding box center [509, 86] width 782 height 67
